Goal: Information Seeking & Learning: Check status

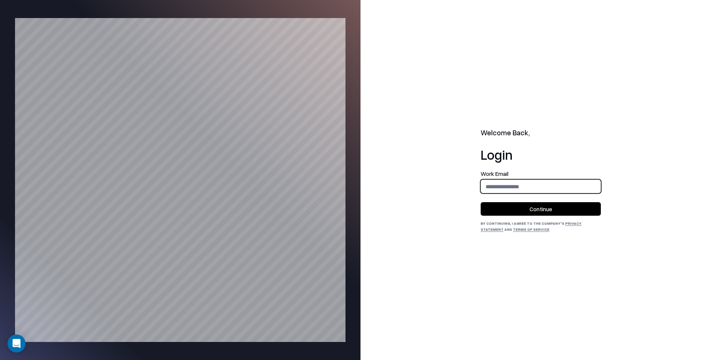
click at [519, 184] on input "email" at bounding box center [540, 186] width 119 height 14
type input "**********"
click at [552, 213] on button "Continue" at bounding box center [541, 209] width 120 height 14
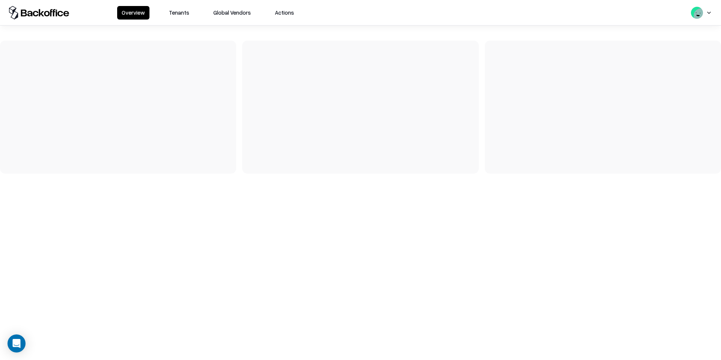
click at [174, 15] on button "Tenants" at bounding box center [178, 13] width 29 height 14
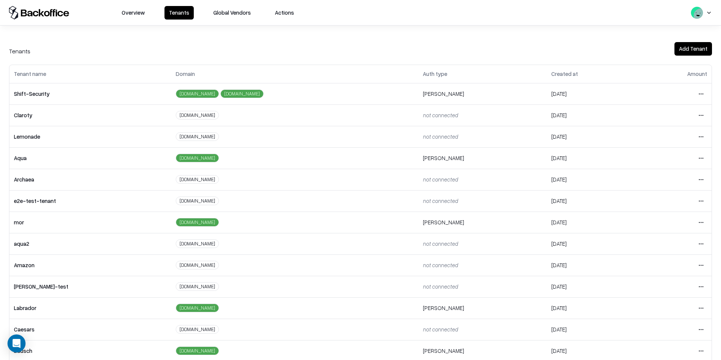
scroll to position [32, 0]
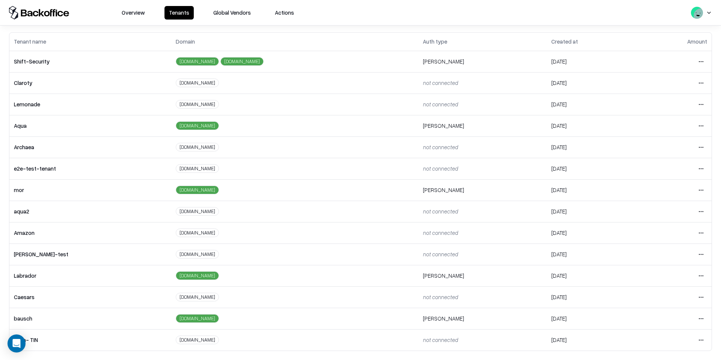
click at [700, 295] on html "Overview Tenants Global Vendors Actions Tenants Add Tenant Tenant name Domain A…" at bounding box center [360, 180] width 721 height 360
click at [664, 258] on div "Login to tenant" at bounding box center [669, 264] width 81 height 15
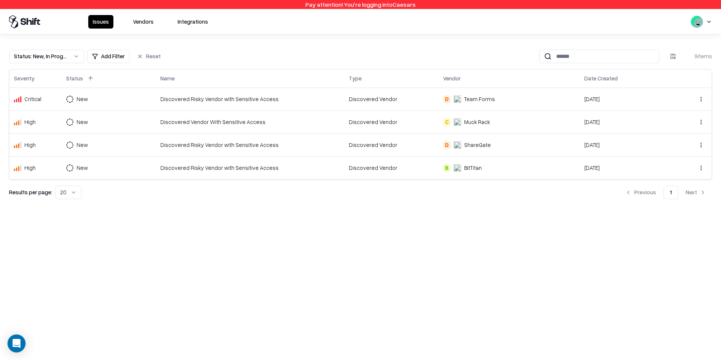
click at [68, 45] on div "Status : New, In Progress Add Filter Reset 9 items Severity Status Name Type Ve…" at bounding box center [360, 121] width 721 height 173
click at [69, 55] on button "Status : New, In Progress" at bounding box center [46, 57] width 75 height 14
click at [47, 129] on div "Draft" at bounding box center [46, 130] width 71 height 15
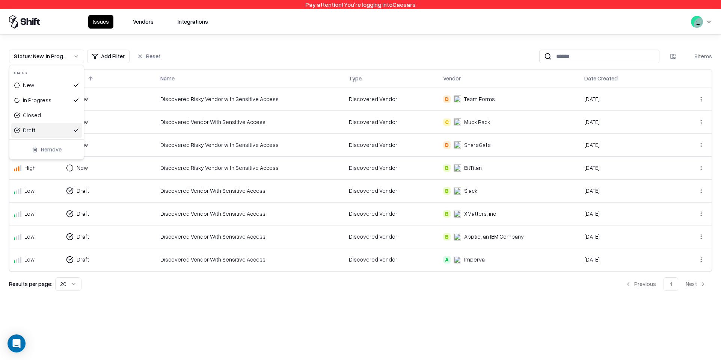
click at [183, 191] on html "Pay attention! You're logging into Caesars Issues Vendors Integrations Status :…" at bounding box center [360, 180] width 721 height 360
click at [183, 192] on div "Discovered Vendor With Sensitive Access" at bounding box center [249, 191] width 179 height 8
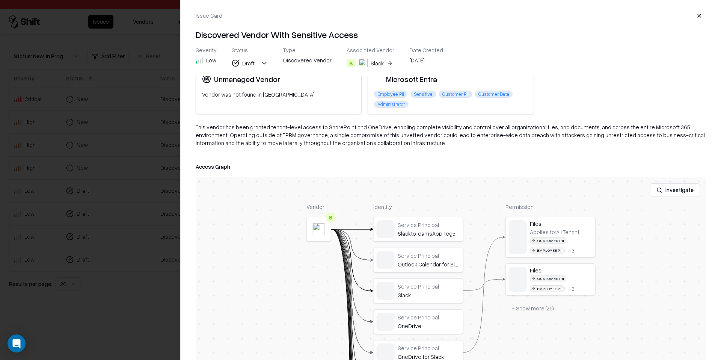
scroll to position [7, 0]
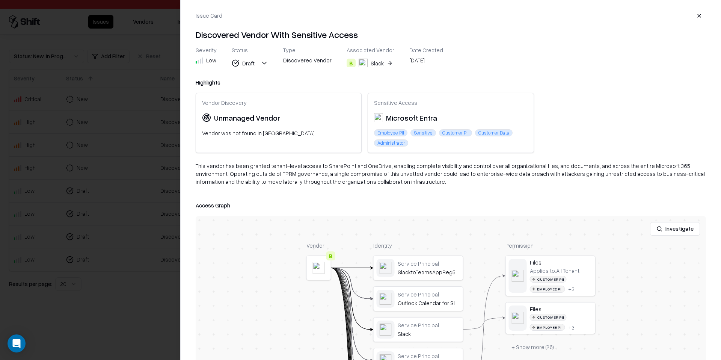
click at [0, 0] on div at bounding box center [0, 0] width 0 height 0
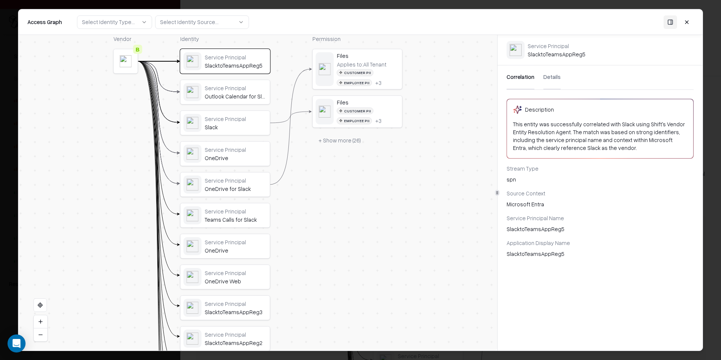
click at [406, 265] on div "Vendor B Identity Service Principal SlacktoTeamsAppReg5 Service Principal Outlo…" at bounding box center [257, 192] width 479 height 315
click at [683, 23] on button at bounding box center [687, 22] width 14 height 14
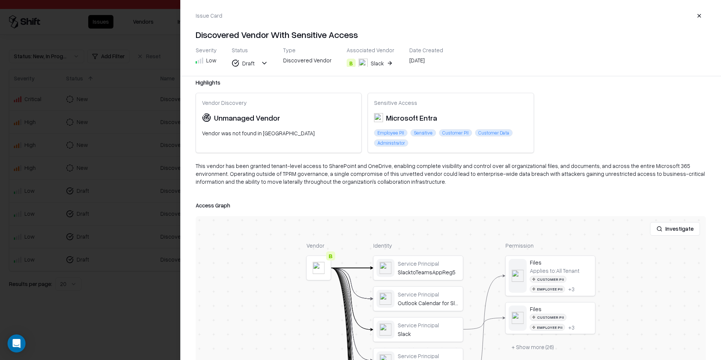
click at [698, 19] on button "button" at bounding box center [699, 16] width 14 height 14
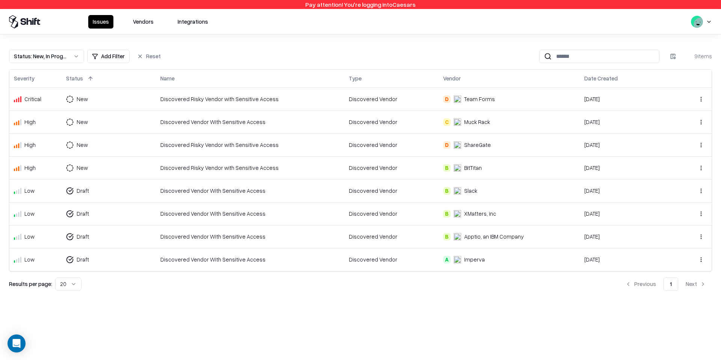
click at [255, 210] on div "Discovered Vendor With Sensitive Access" at bounding box center [249, 214] width 179 height 8
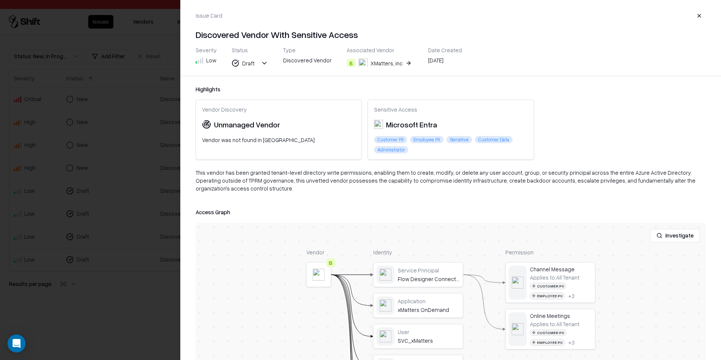
click at [696, 19] on button "button" at bounding box center [699, 16] width 14 height 14
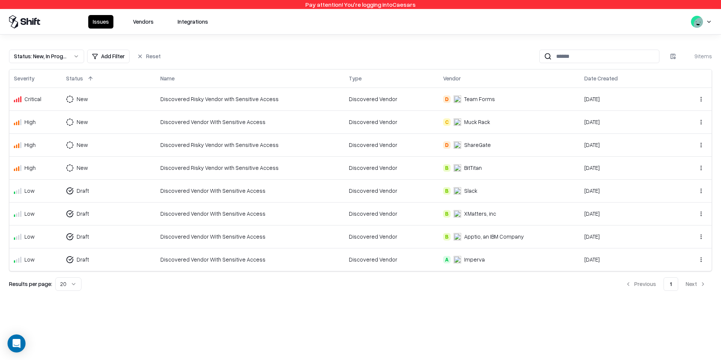
click at [293, 195] on td "Discovered Vendor With Sensitive Access" at bounding box center [250, 190] width 188 height 23
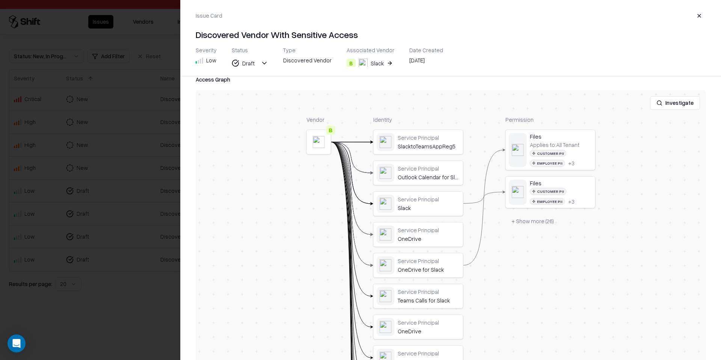
scroll to position [158, 0]
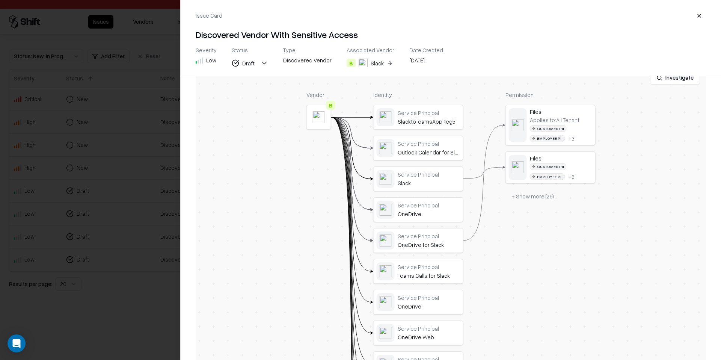
click at [536, 197] on button "+ Show more ( 26 )" at bounding box center [532, 196] width 54 height 14
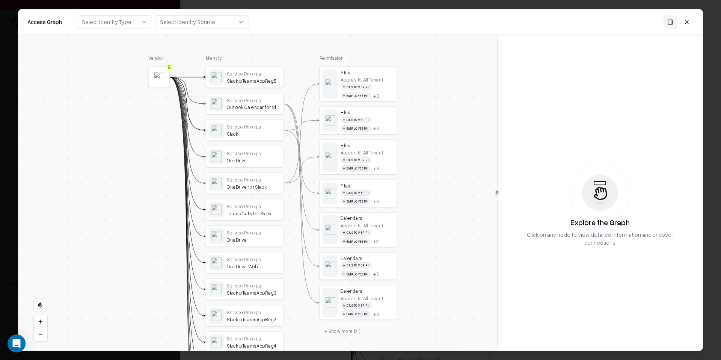
click at [684, 26] on button at bounding box center [687, 22] width 14 height 14
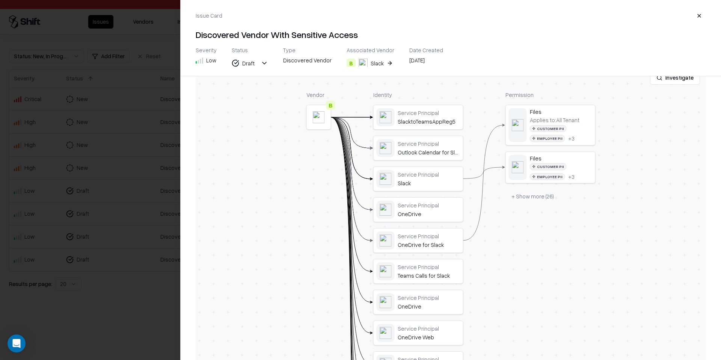
click at [696, 16] on button "button" at bounding box center [699, 16] width 14 height 14
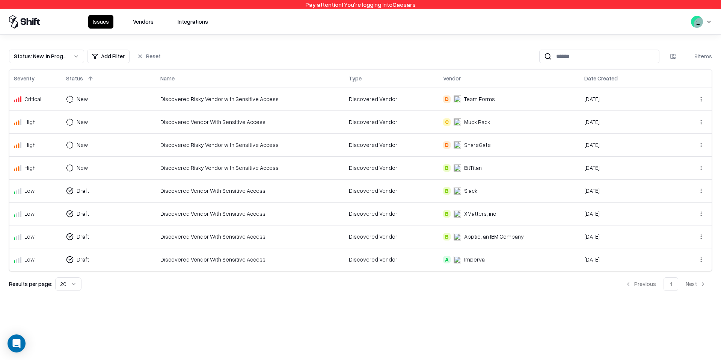
click at [323, 217] on div "Discovered Vendor With Sensitive Access" at bounding box center [249, 214] width 179 height 8
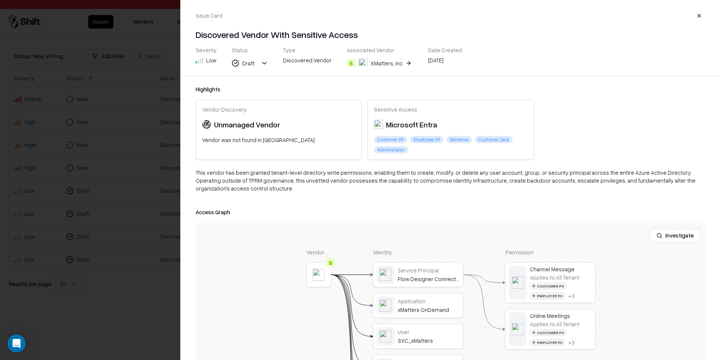
click at [700, 14] on button "button" at bounding box center [699, 16] width 14 height 14
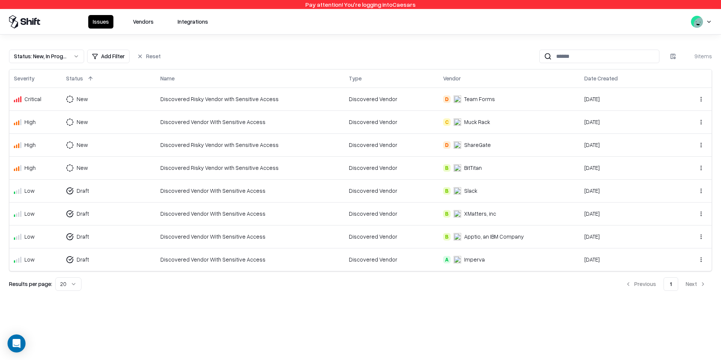
click at [385, 243] on td "Discovered Vendor" at bounding box center [391, 236] width 94 height 23
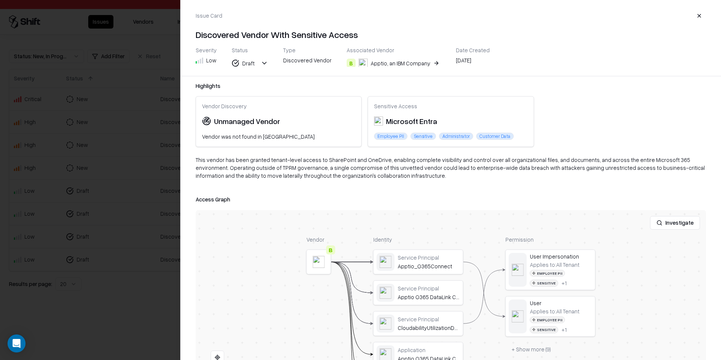
scroll to position [0, 0]
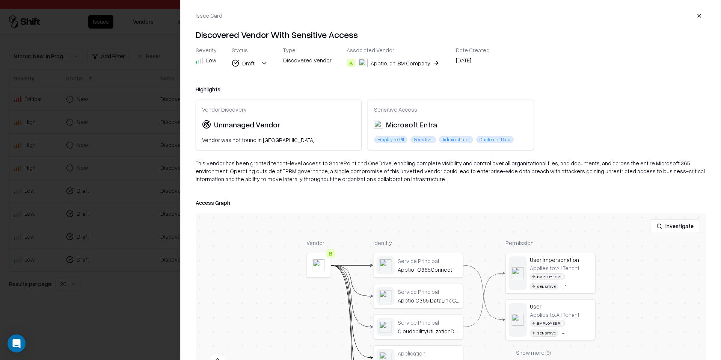
click at [429, 65] on button "B Apptio, an IBM Company" at bounding box center [394, 63] width 94 height 14
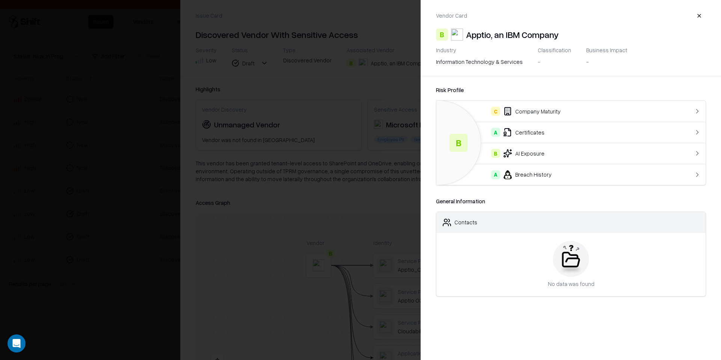
click at [388, 80] on div at bounding box center [360, 180] width 721 height 360
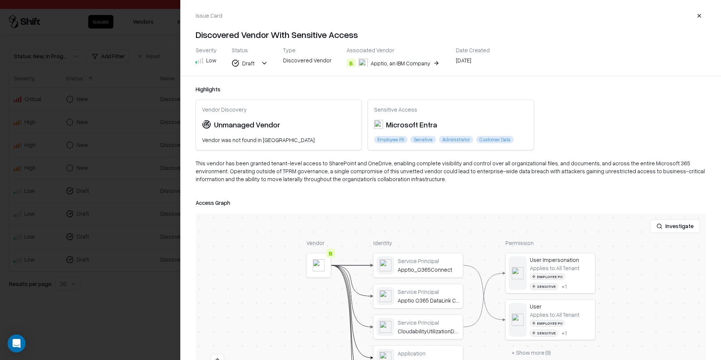
click at [698, 12] on button "button" at bounding box center [699, 16] width 14 height 14
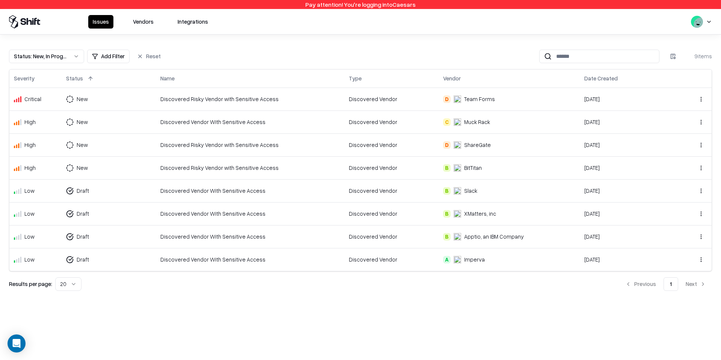
click at [294, 252] on td "Discovered Vendor With Sensitive Access" at bounding box center [250, 259] width 188 height 23
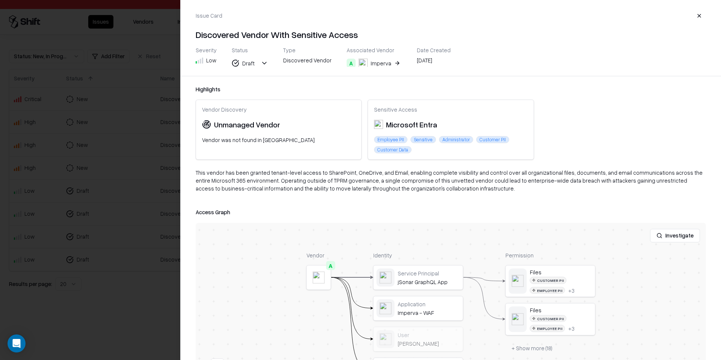
click at [389, 67] on button "A Imperva" at bounding box center [374, 63] width 55 height 14
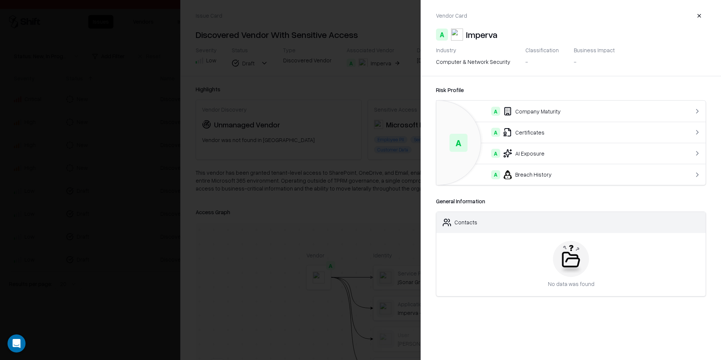
click at [388, 67] on div at bounding box center [360, 180] width 721 height 360
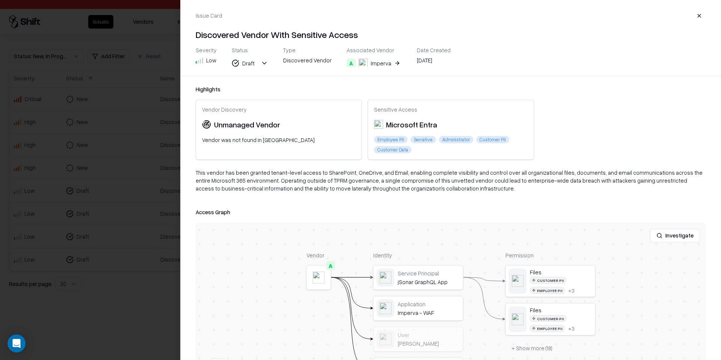
click at [703, 18] on button "button" at bounding box center [699, 16] width 14 height 14
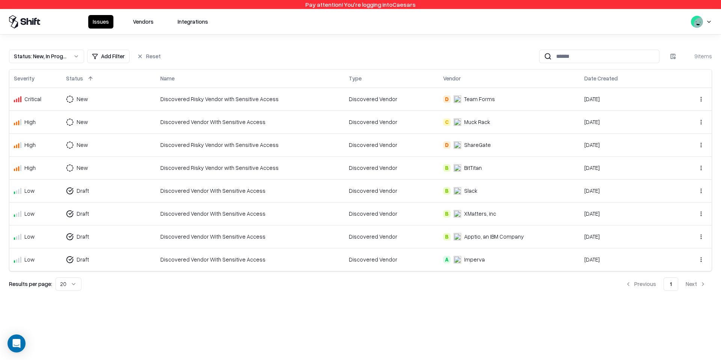
click at [287, 213] on div "Discovered Vendor With Sensitive Access" at bounding box center [249, 214] width 179 height 8
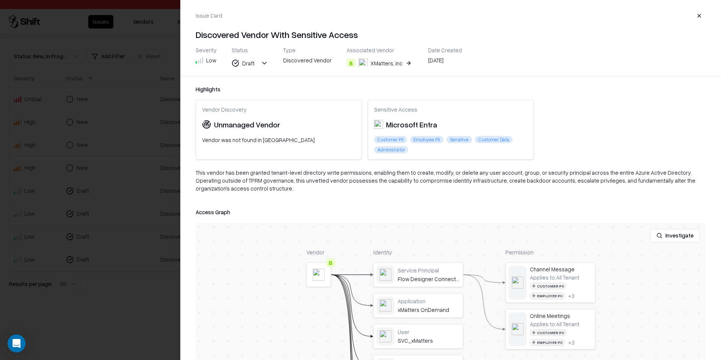
click at [404, 63] on button "B XMatters, inc" at bounding box center [380, 63] width 66 height 14
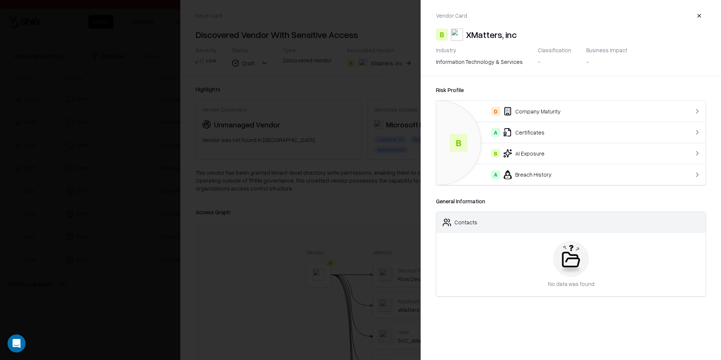
click at [404, 63] on div at bounding box center [360, 180] width 721 height 360
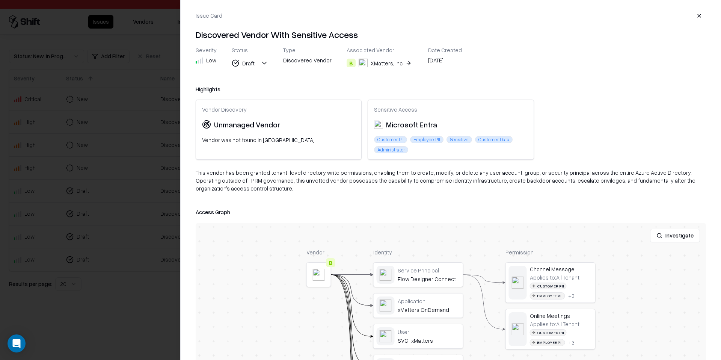
click at [700, 18] on button "button" at bounding box center [699, 16] width 14 height 14
